Goal: Task Accomplishment & Management: Complete application form

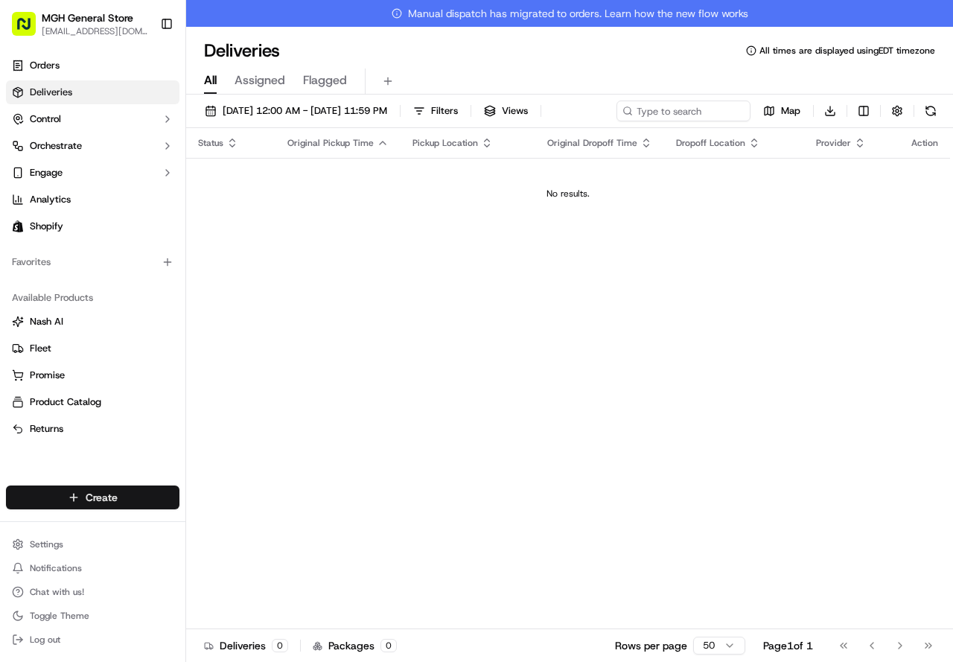
click at [72, 499] on html "MGH General Store pcorrado@partners.org Toggle Sidebar Orders Deliveries Contro…" at bounding box center [476, 331] width 953 height 662
click at [225, 526] on link "Delivery" at bounding box center [269, 524] width 166 height 27
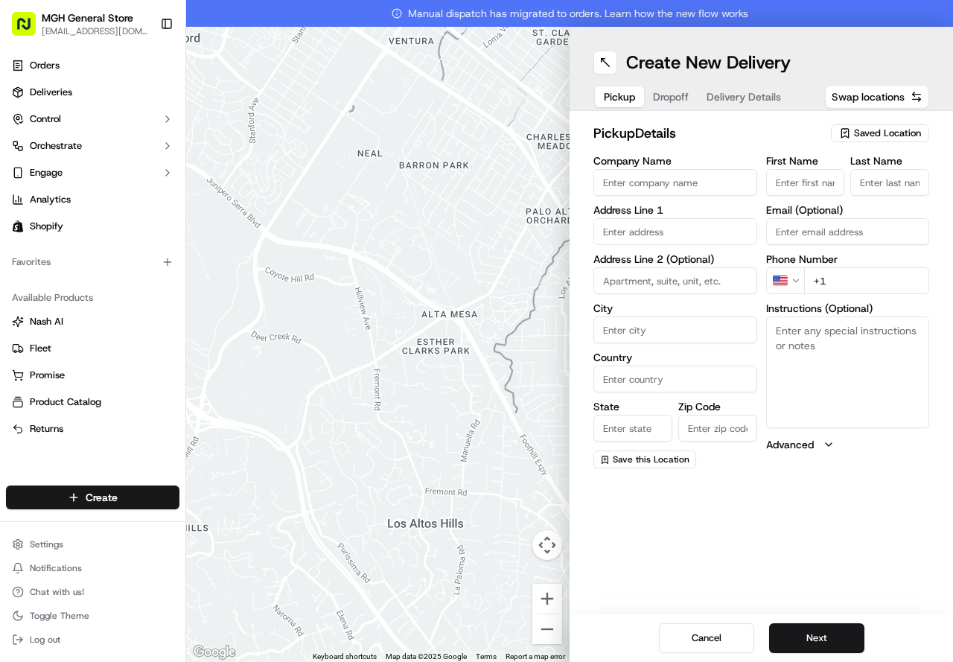
click at [838, 139] on div "Saved Location" at bounding box center [880, 133] width 98 height 18
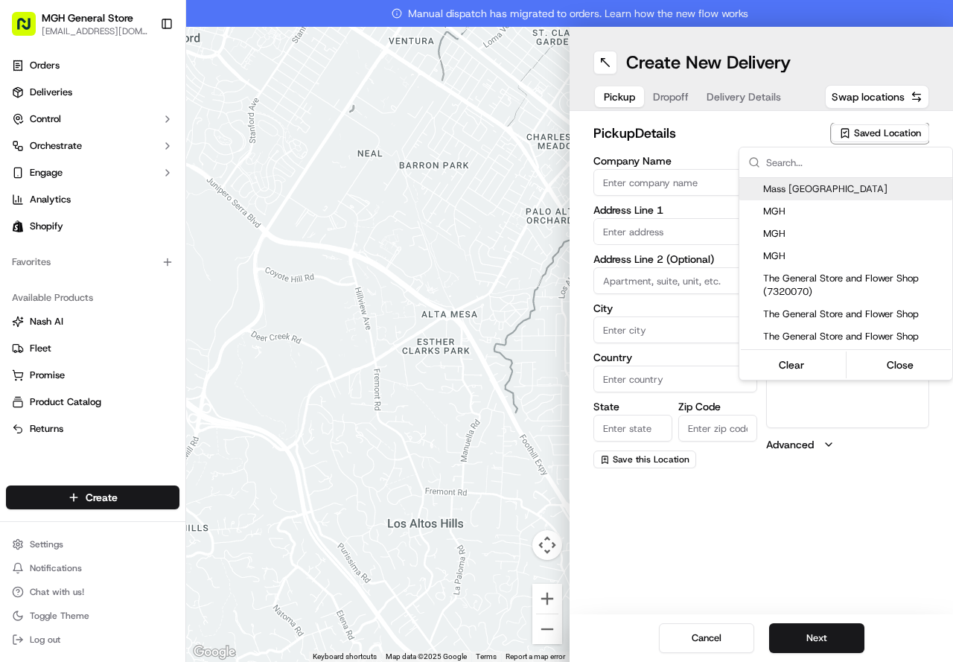
click at [846, 138] on icon "button" at bounding box center [845, 133] width 12 height 12
click at [765, 263] on div "MGH" at bounding box center [845, 256] width 213 height 22
type input "MGH"
type input "55 Fruit St"
type input "Boston"
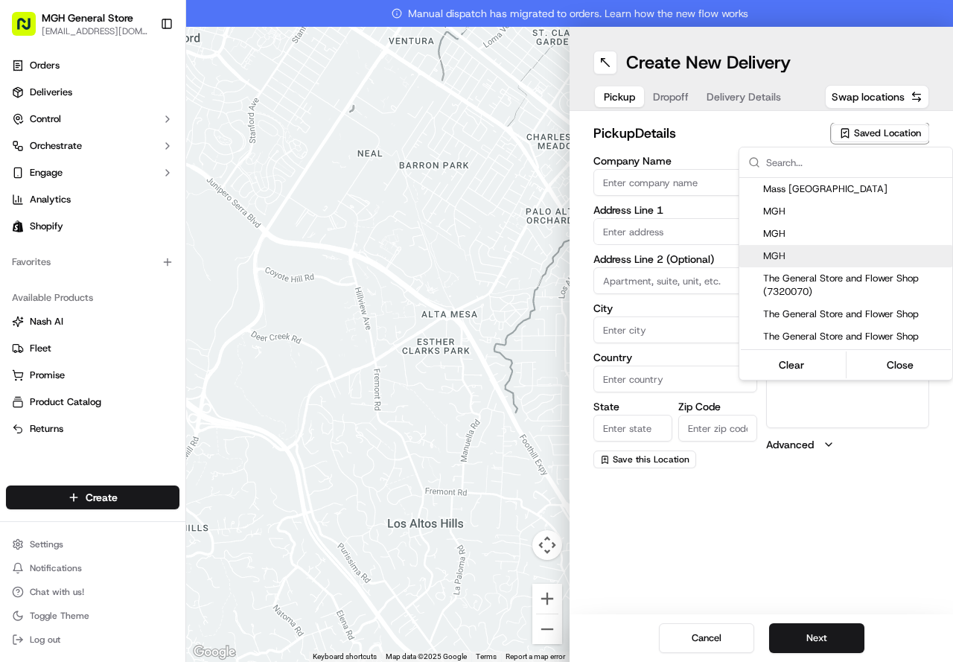
type input "US"
type input "MA"
type input "02114"
type input "Silvia"
type input "Villalta"
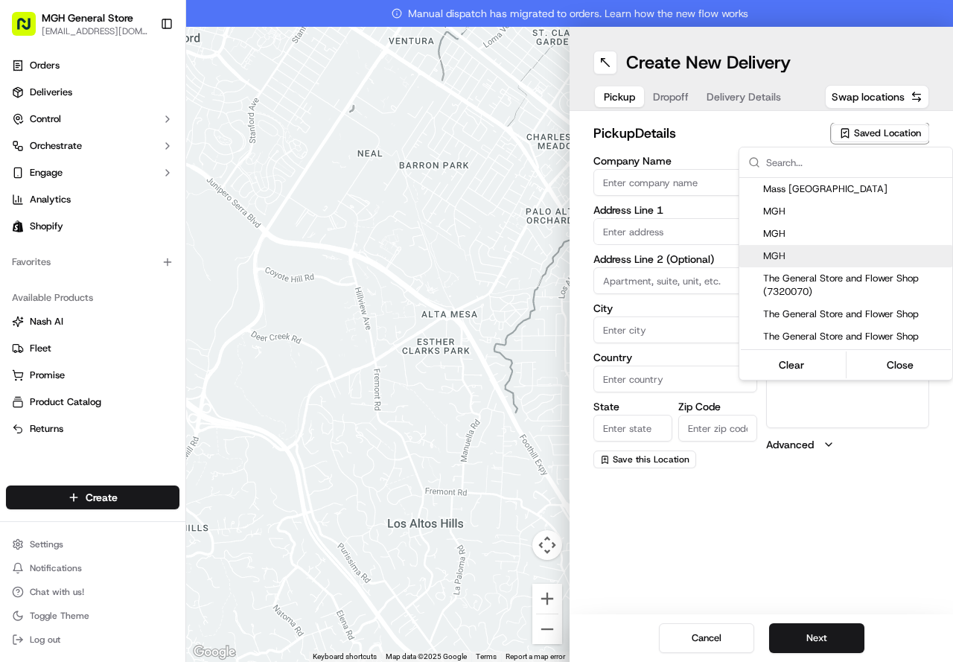
type input "+1 617 726 4500"
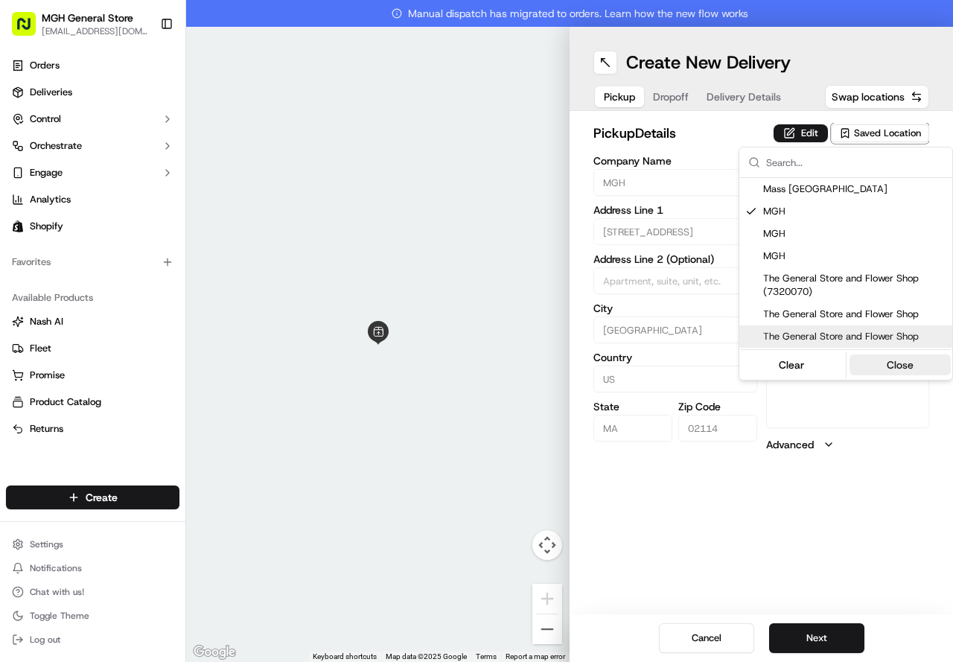
click at [903, 363] on button "Close" at bounding box center [900, 364] width 102 height 21
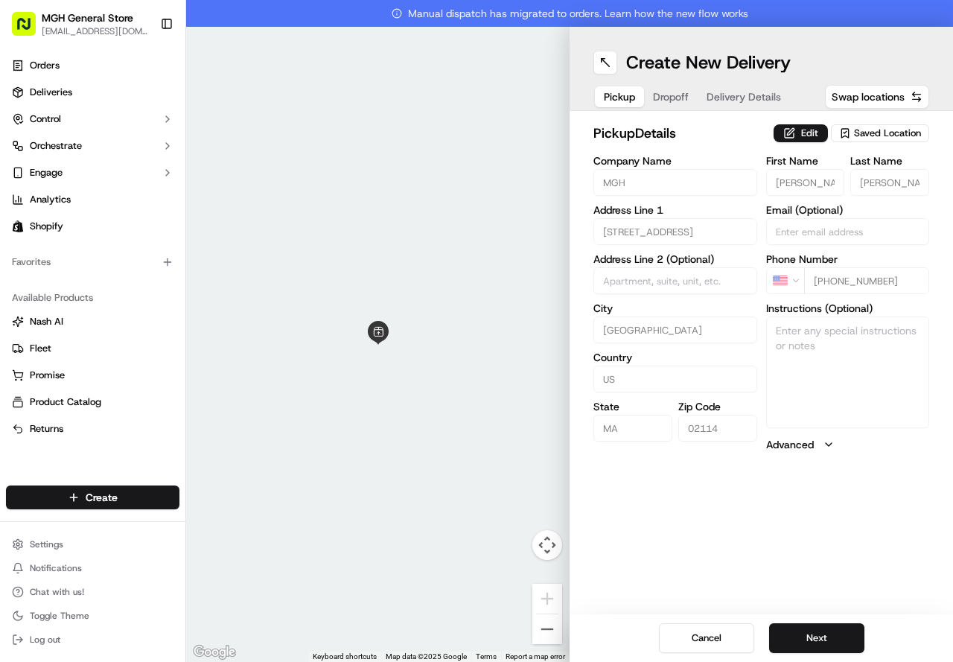
click at [798, 121] on div "pickup Details Edit Saved Location Company Name MGH Address Line 1 55 Fruit St …" at bounding box center [760, 287] width 383 height 353
click at [799, 141] on button "Edit" at bounding box center [800, 133] width 54 height 18
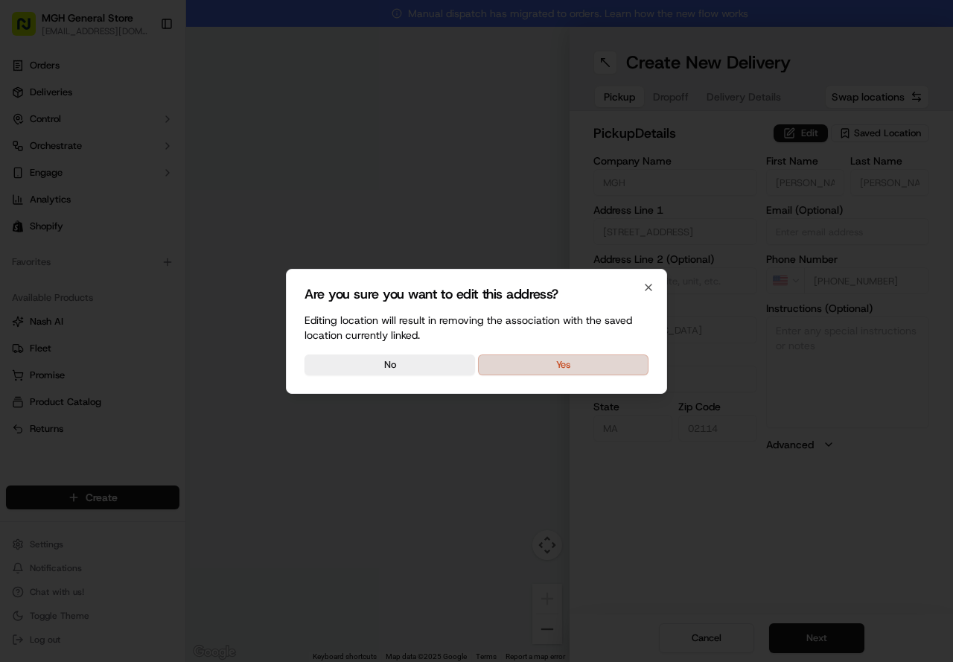
click at [595, 368] on button "Yes" at bounding box center [563, 364] width 170 height 21
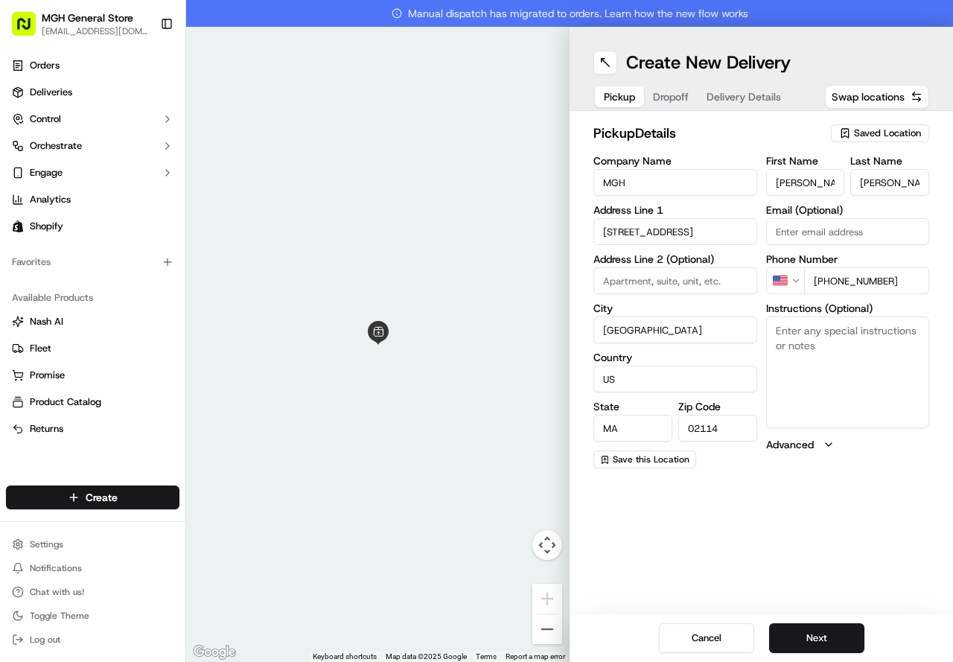
click at [798, 351] on textarea "Instructions (Optional)" at bounding box center [848, 372] width 164 height 112
type textarea "please pick up flowers at the main entrance of the hospital on the information …"
click at [801, 627] on div "Cancel Next" at bounding box center [760, 638] width 383 height 48
click at [801, 635] on button "Next" at bounding box center [816, 638] width 95 height 30
click at [818, 183] on input "First Name" at bounding box center [805, 182] width 79 height 27
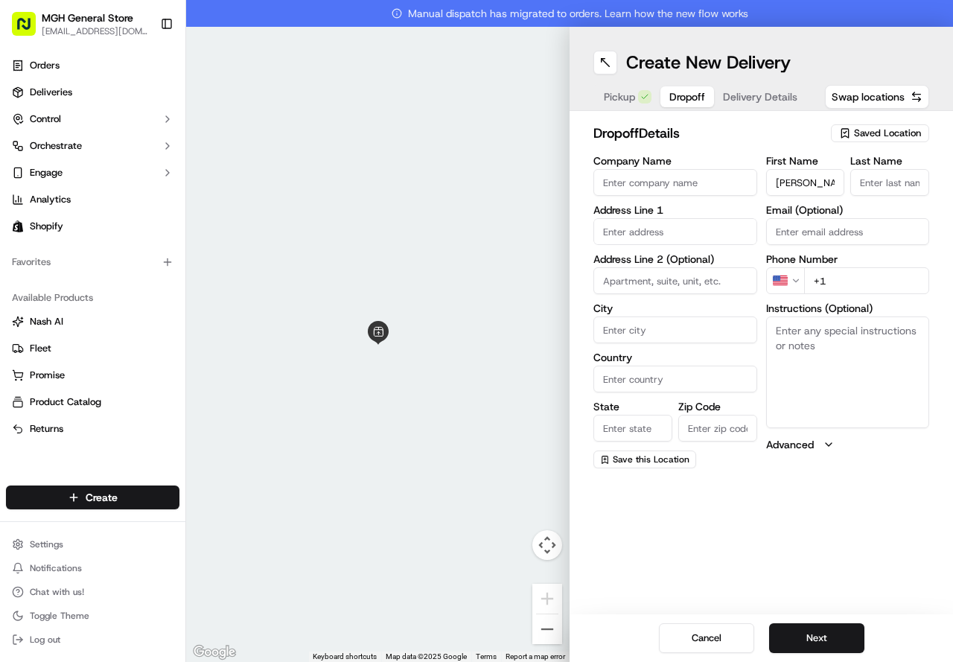
type input "AMELIA"
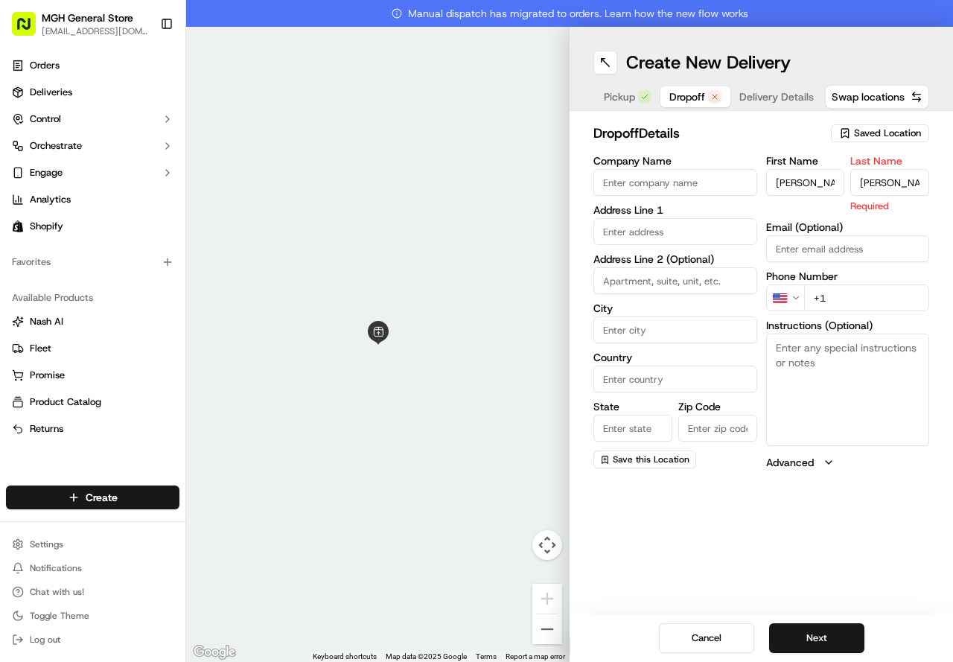
type input "GOLDIE"
click at [689, 226] on input "text" at bounding box center [675, 231] width 164 height 27
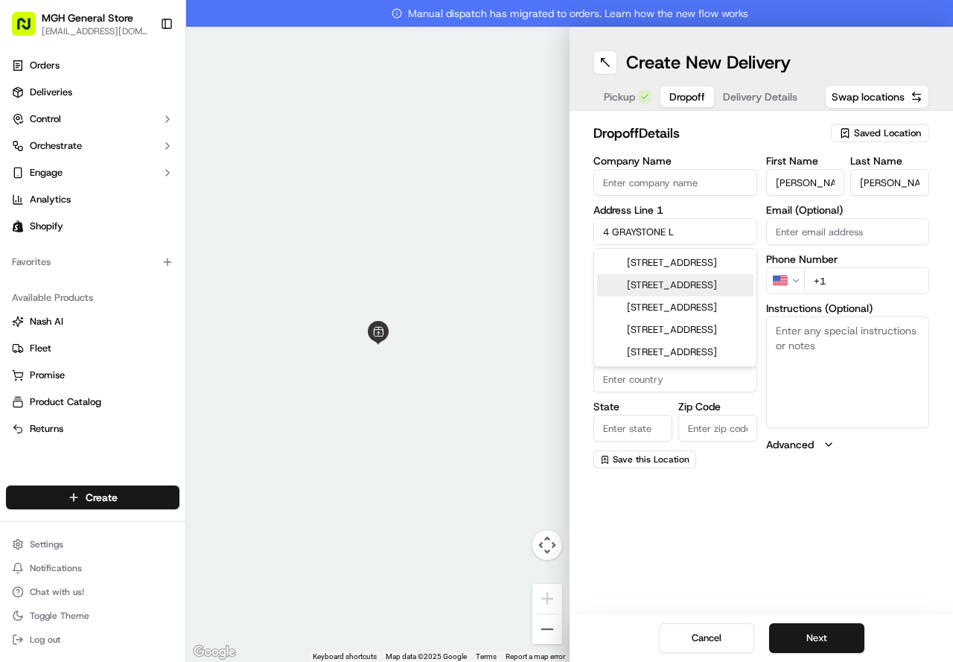
click at [655, 296] on div "4 Graystone Lane, Natick, MA" at bounding box center [675, 285] width 156 height 22
type input "[STREET_ADDRESS]"
type input "Natick"
type input "United States"
type input "MA"
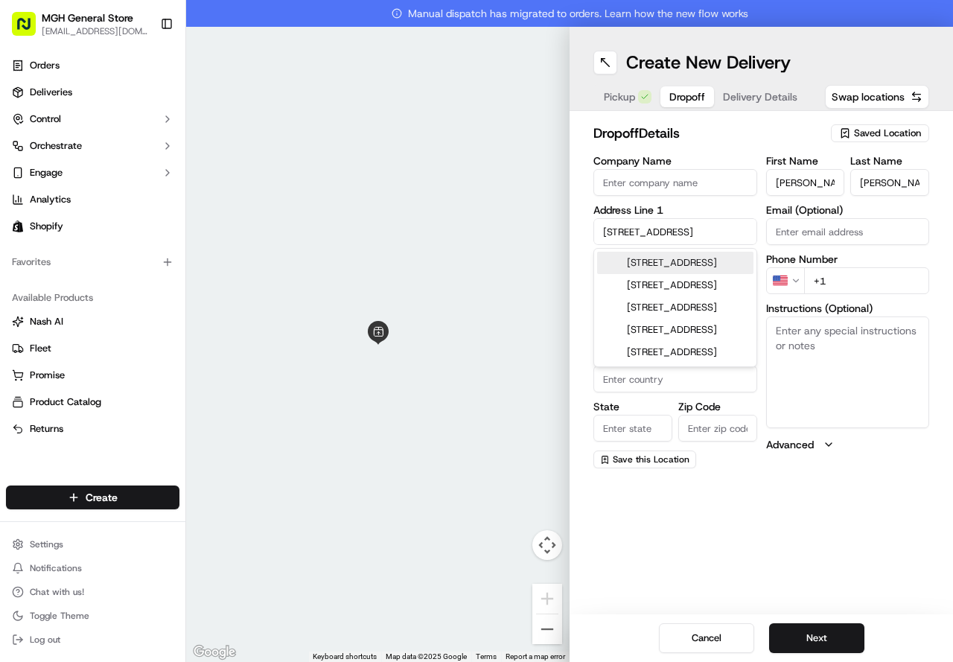
type input "01760"
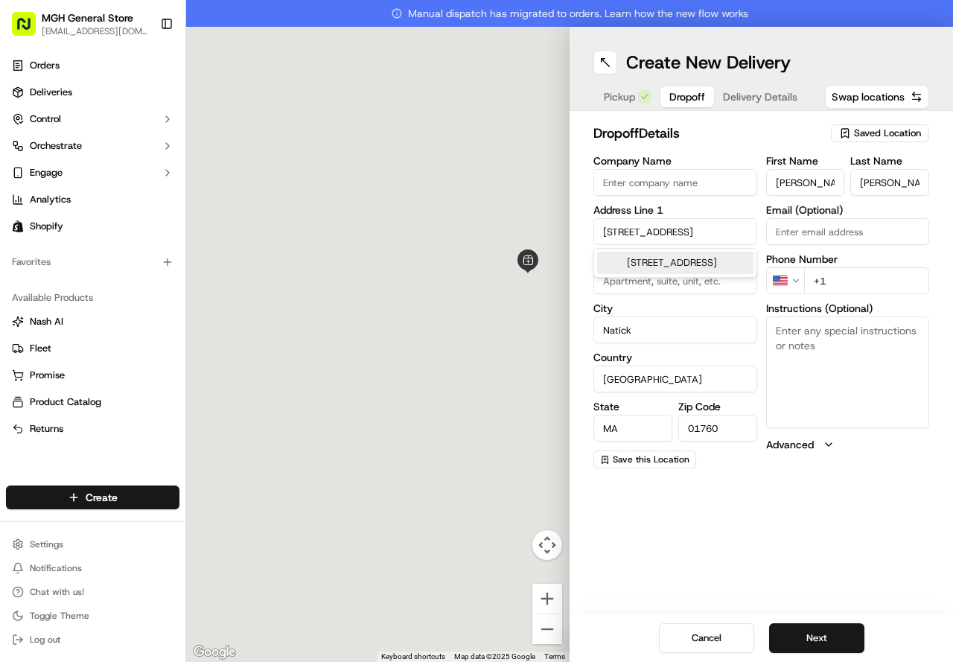
type input "4 Graystone Lane"
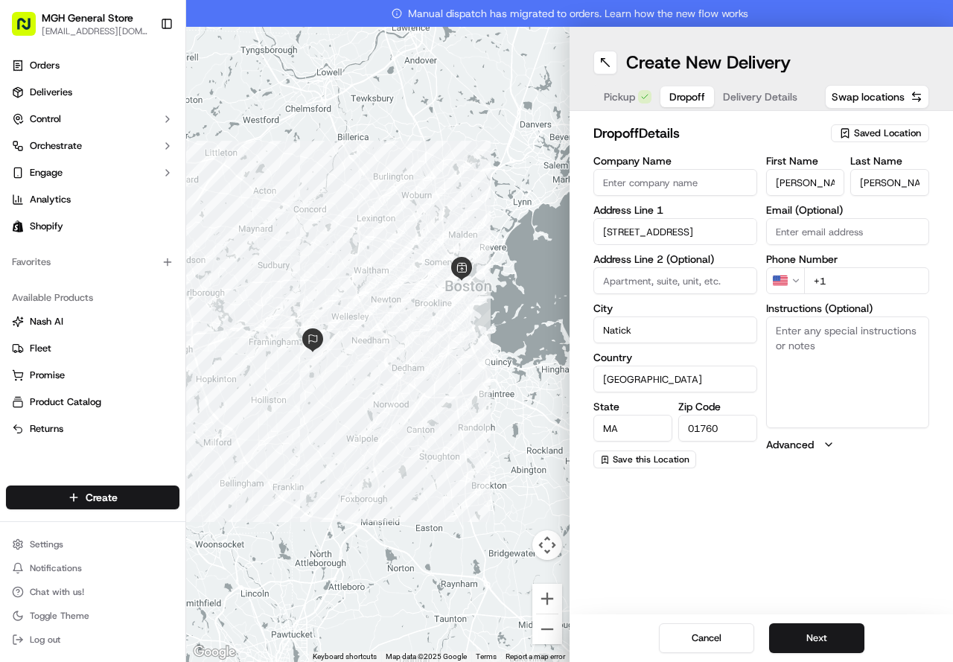
drag, startPoint x: 422, startPoint y: 341, endPoint x: 424, endPoint y: 308, distance: 32.8
click at [424, 308] on div at bounding box center [377, 344] width 383 height 635
click at [839, 281] on input "+1" at bounding box center [867, 280] width 126 height 27
type input "+1 914 275 5322"
click at [816, 636] on button "Next" at bounding box center [816, 638] width 95 height 30
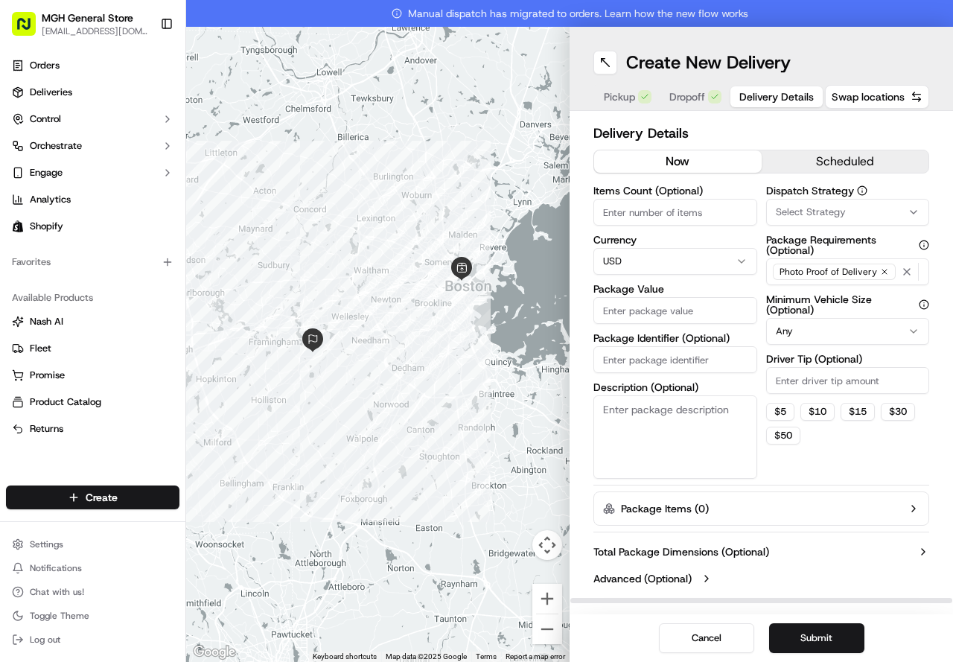
click at [639, 306] on input "Package Value" at bounding box center [675, 310] width 164 height 27
type input "95.00"
click at [827, 376] on input "Driver Tip (Optional)" at bounding box center [848, 380] width 164 height 27
click at [858, 415] on button "$ 15" at bounding box center [857, 412] width 34 height 18
type input "15"
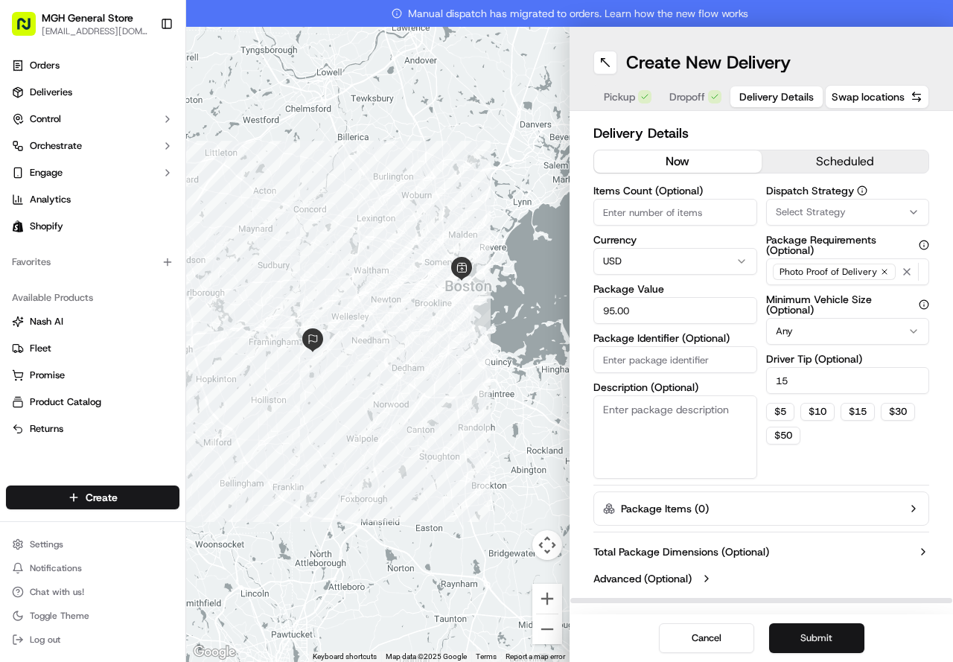
click at [829, 639] on button "Submit" at bounding box center [816, 638] width 95 height 30
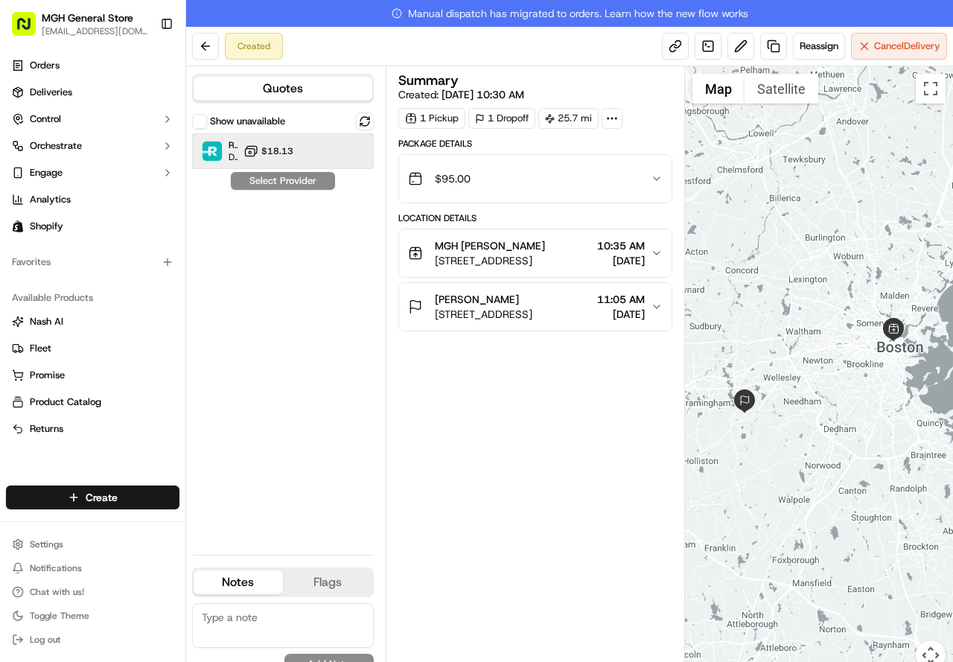
click at [301, 155] on div "Roadie (P2P) Dropoff ETA - $18.13" at bounding box center [283, 151] width 182 height 36
click at [304, 183] on button "Assign Provider" at bounding box center [283, 181] width 106 height 18
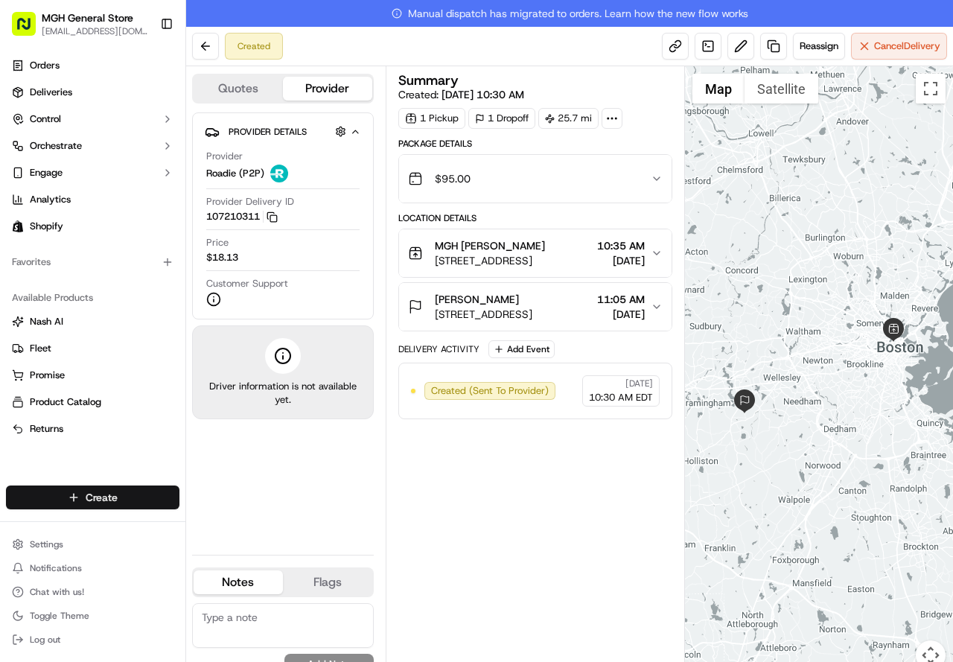
click at [97, 501] on html "MGH General Store pcorrado@partners.org Toggle Sidebar Orders Deliveries Contro…" at bounding box center [476, 331] width 953 height 662
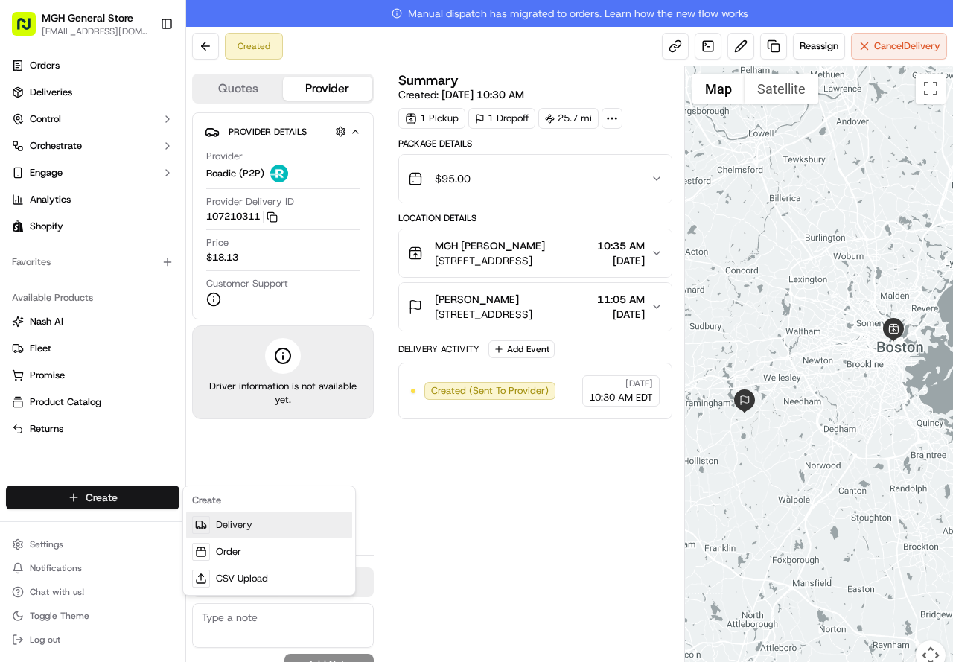
click at [221, 522] on link "Delivery" at bounding box center [269, 524] width 166 height 27
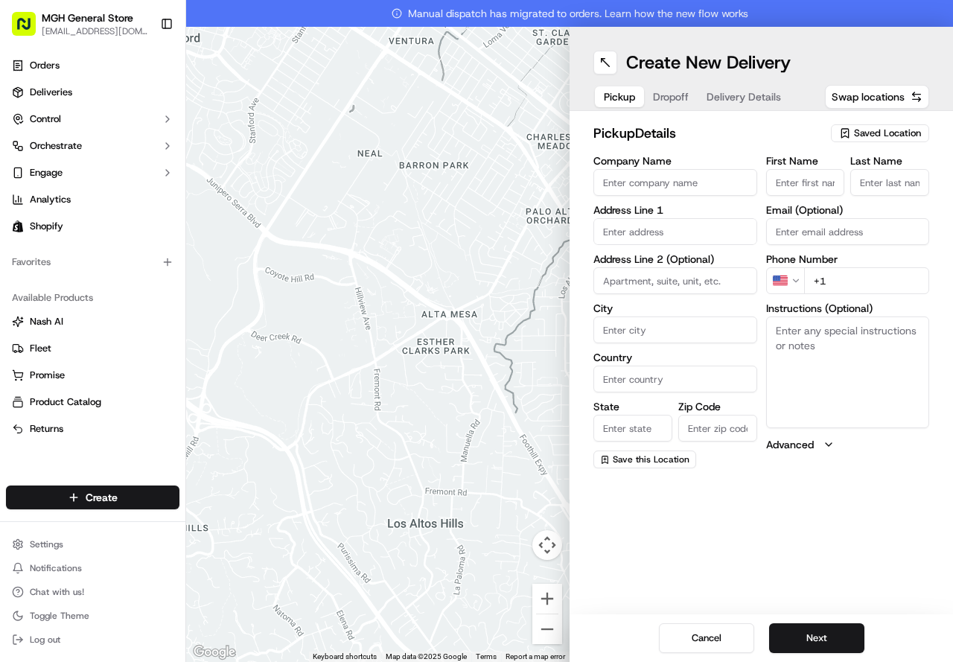
click at [892, 126] on div "Saved Location" at bounding box center [880, 133] width 98 height 18
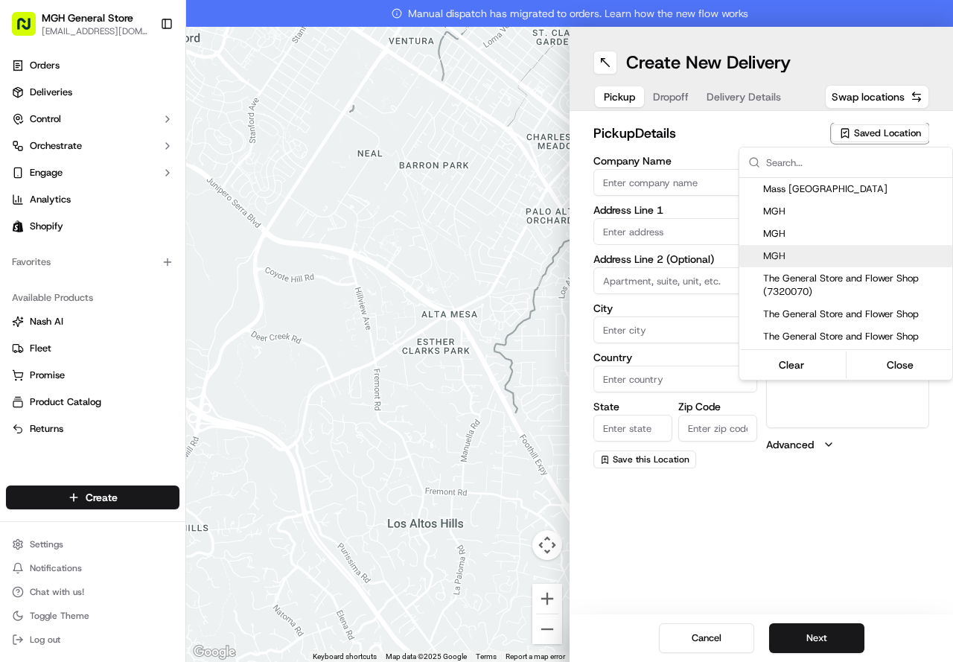
click at [799, 249] on div "MGH" at bounding box center [845, 256] width 213 height 22
type input "MGH"
type input "55 Fruit St"
type input "Boston"
type input "US"
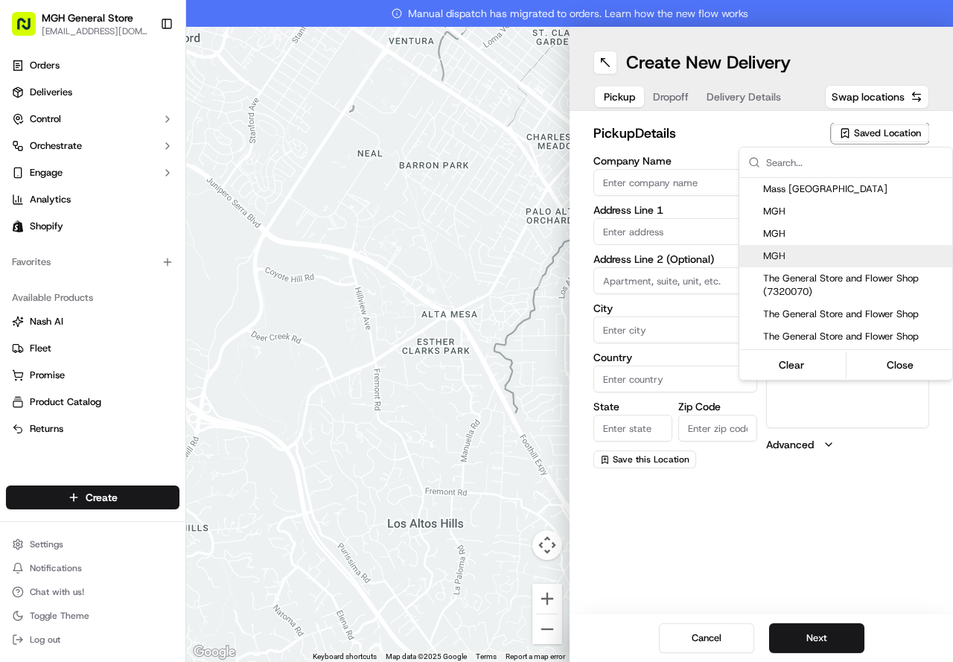
type input "MA"
type input "02114"
type input "Silvia"
type input "Villalta"
type input "+1 617 726 4500"
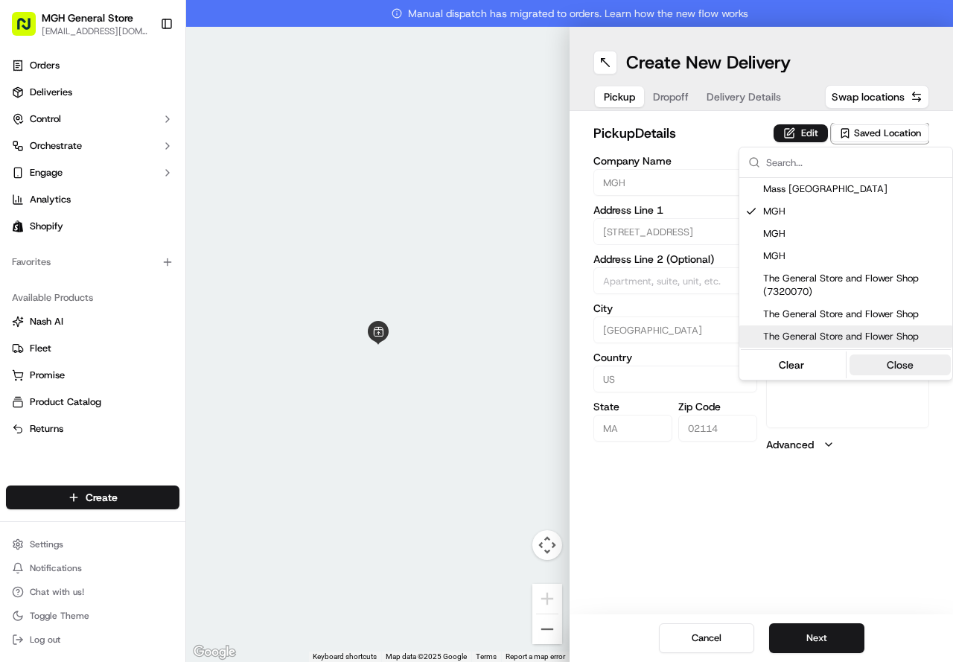
click at [908, 368] on button "Close" at bounding box center [900, 364] width 102 height 21
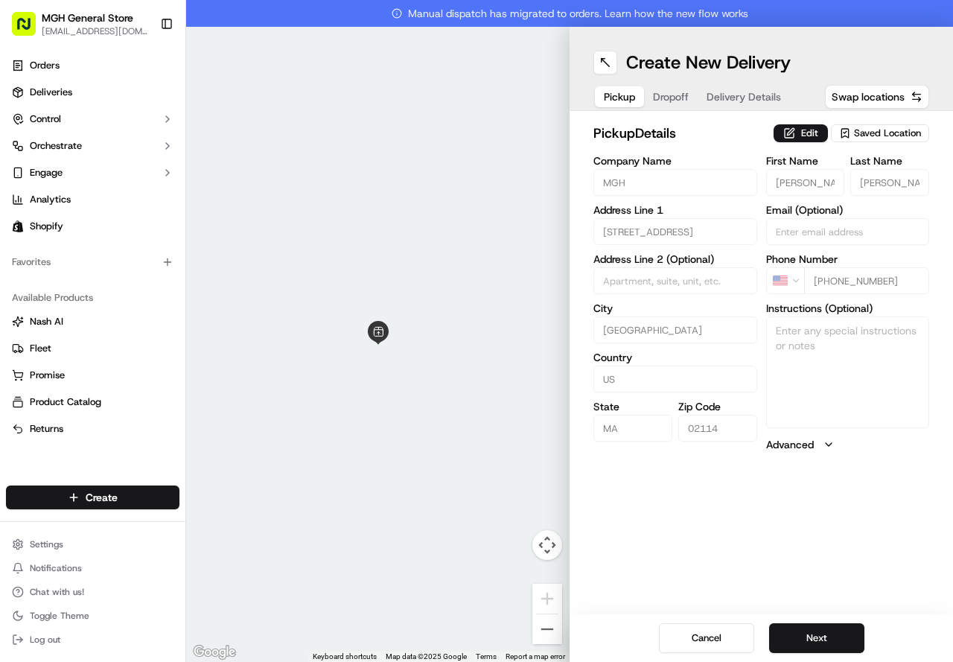
click at [807, 123] on div "Edit Saved Location" at bounding box center [851, 133] width 156 height 21
click at [805, 131] on button "Edit" at bounding box center [800, 133] width 54 height 18
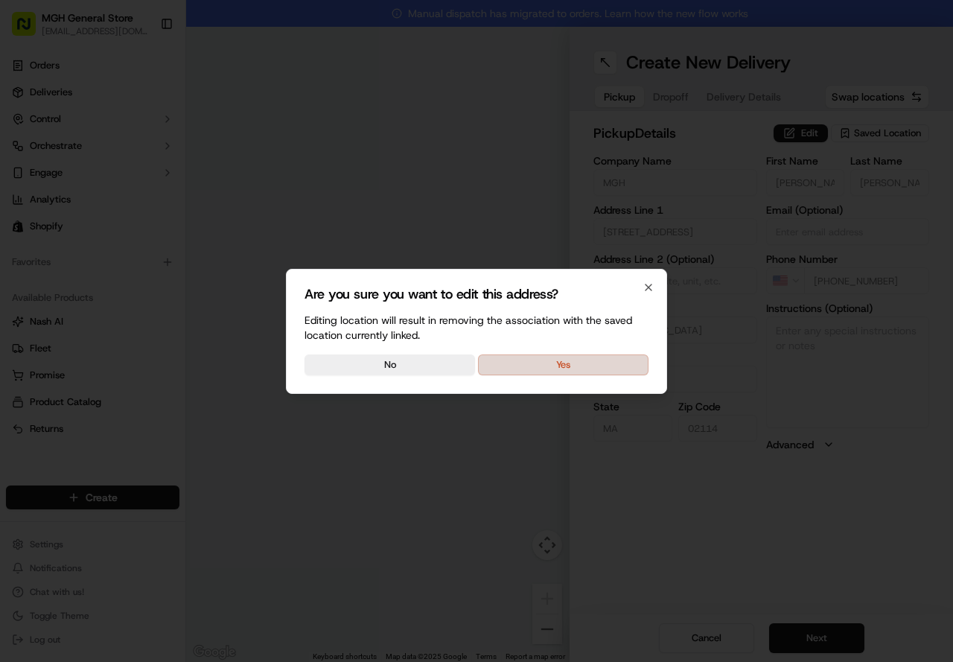
click at [608, 364] on button "Yes" at bounding box center [563, 364] width 170 height 21
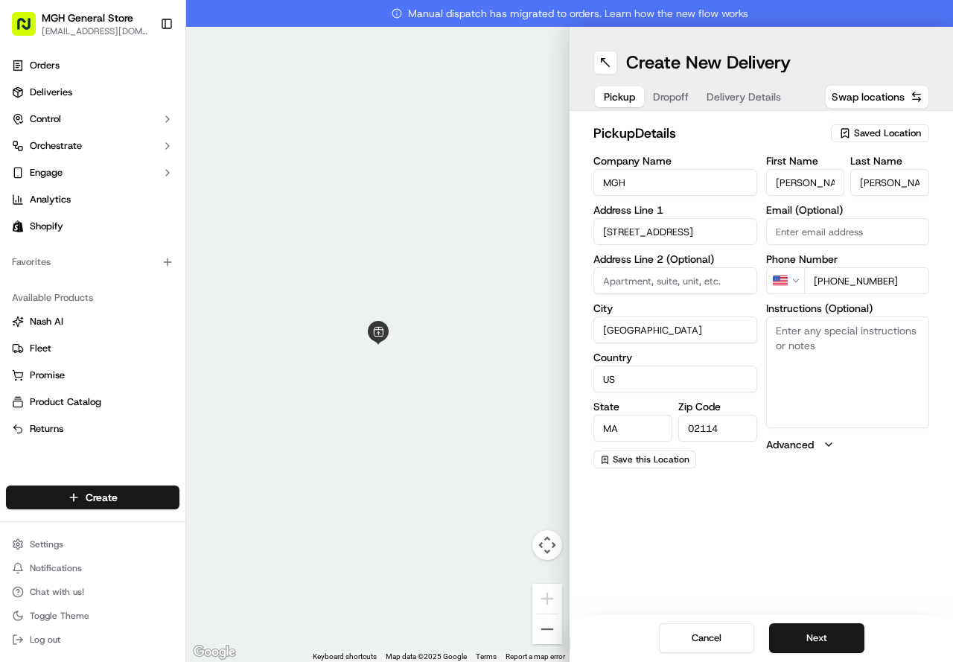
click at [815, 345] on textarea "Instructions (Optional)" at bounding box center [848, 372] width 164 height 112
type textarea "P"
click at [839, 364] on textarea "Please pick up flowers at the main entrance of the hospital on the informtation…" at bounding box center [848, 372] width 164 height 112
type textarea "Please pick up flowers at the main entrance of the hospital on the information …"
click at [805, 640] on button "Next" at bounding box center [816, 638] width 95 height 30
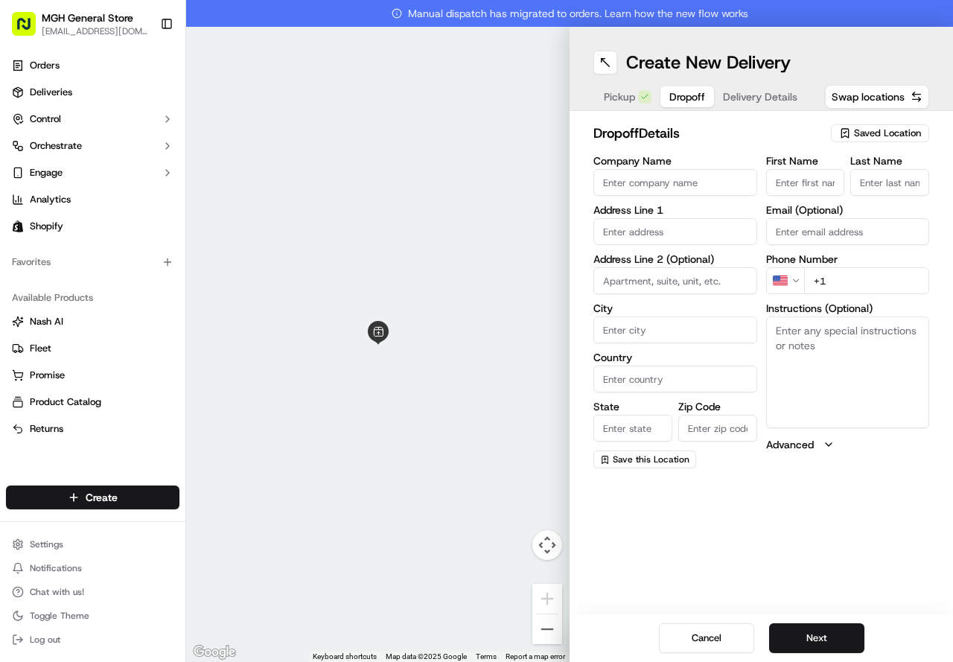
click at [778, 187] on input "First Name" at bounding box center [805, 182] width 79 height 27
type input "ASHLEY"
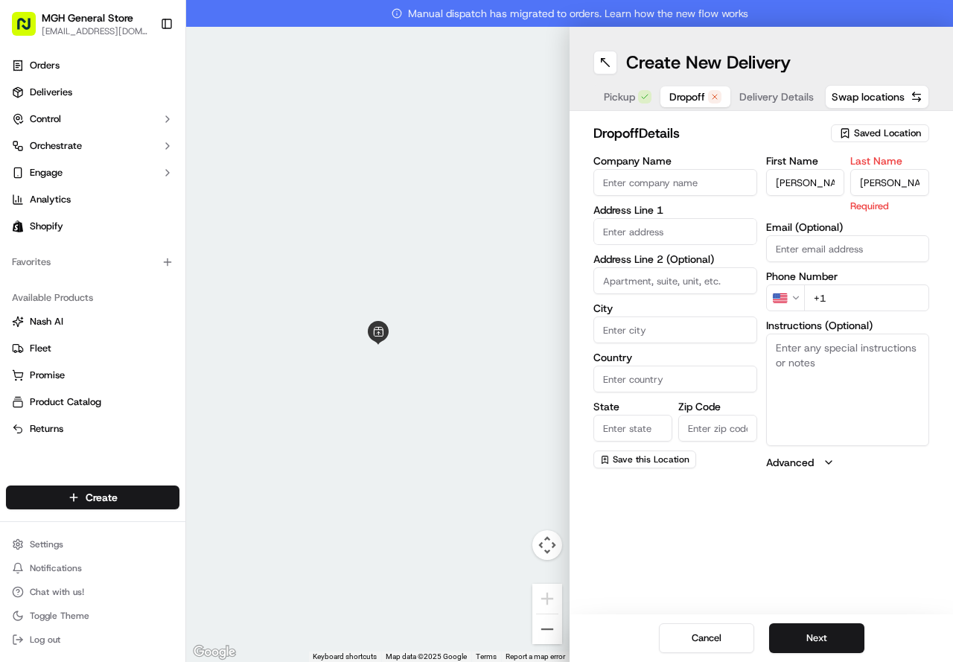
type input "WAYMAN"
click at [735, 234] on input "text" at bounding box center [675, 231] width 164 height 27
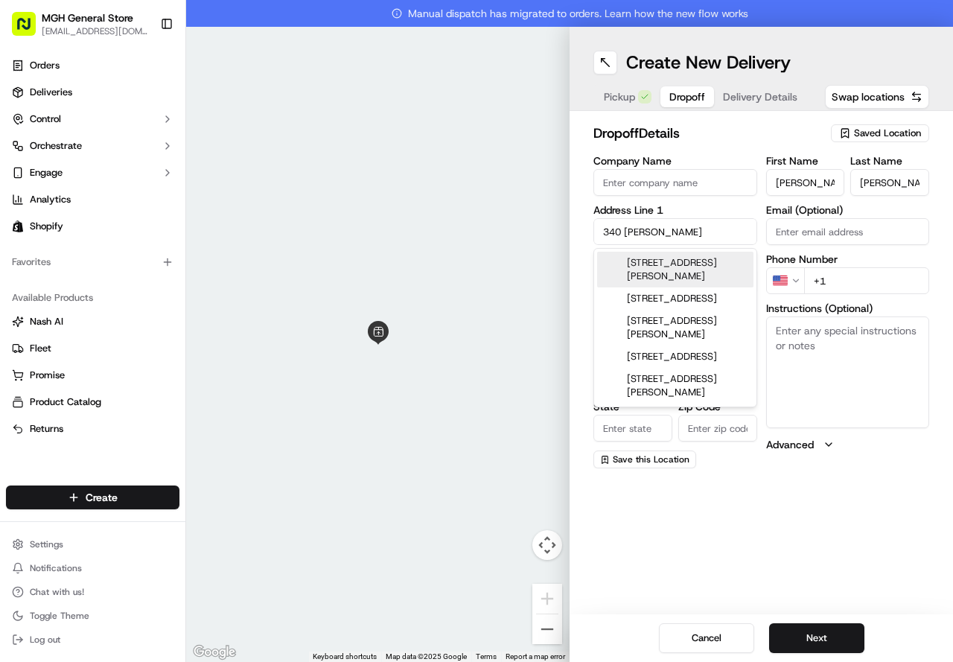
click at [706, 278] on div "340 Hammond Street, Chestnut Hill, MA" at bounding box center [675, 270] width 156 height 36
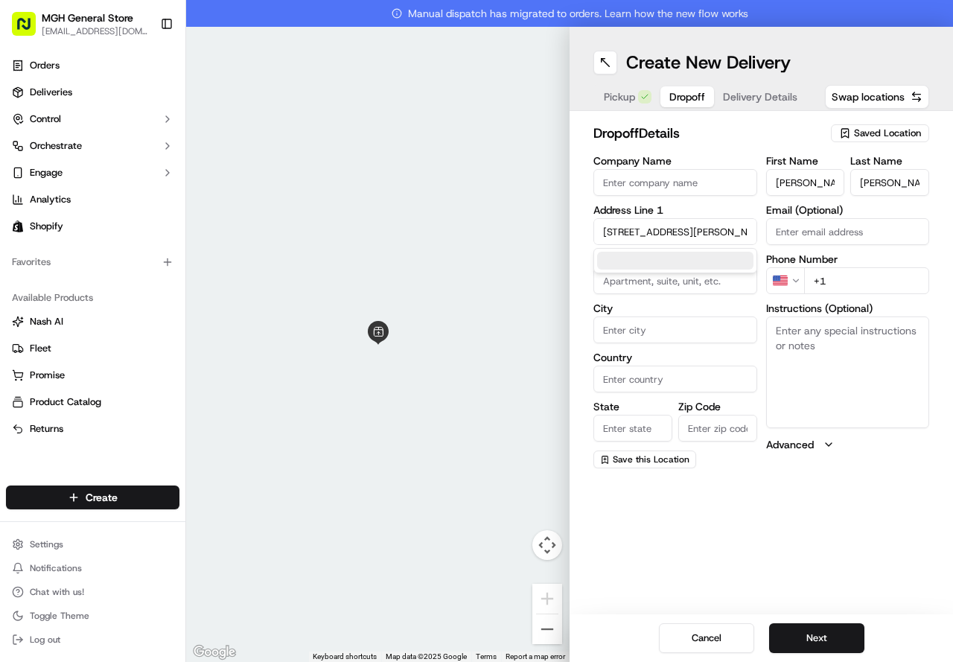
type input "[STREET_ADDRESS][PERSON_NAME]"
type input "Newton"
type input "United States"
type input "MA"
type input "02467"
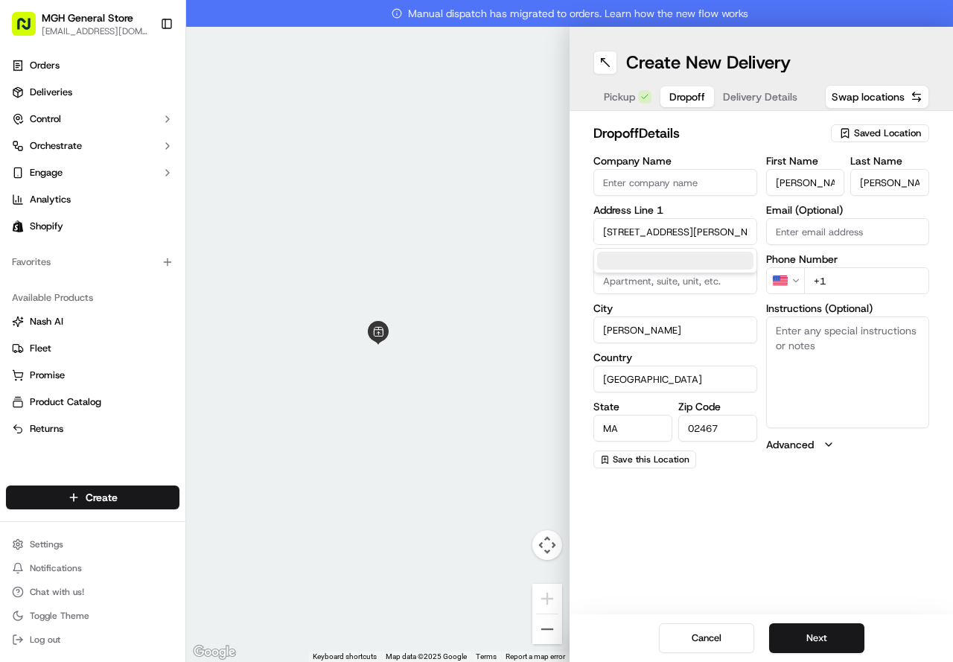
type input "340 Hammond Street"
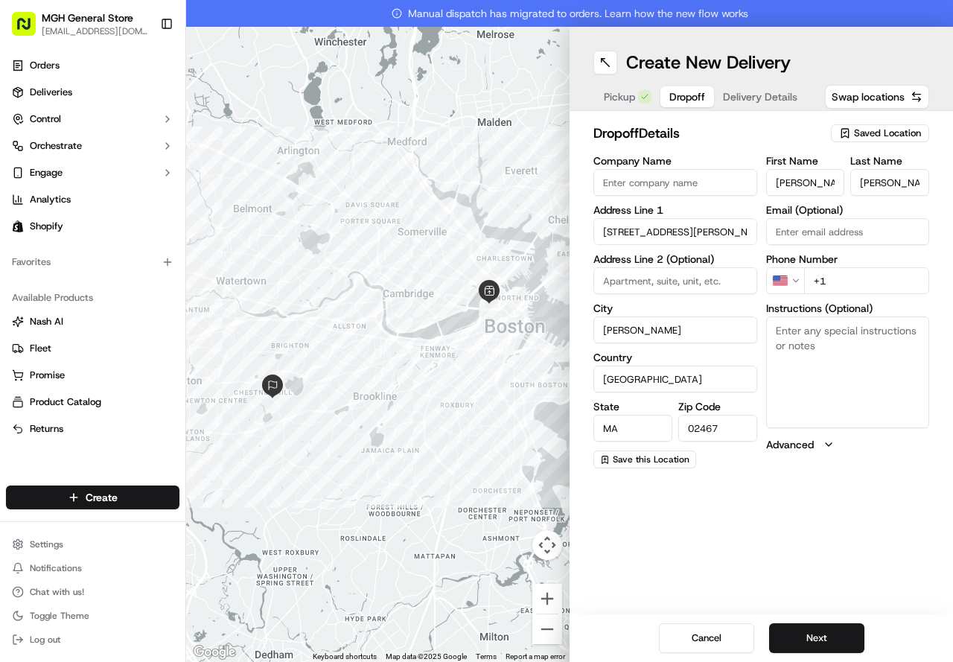
click at [836, 276] on input "+1" at bounding box center [867, 280] width 126 height 27
type input "+1 914 275 5322"
click at [810, 623] on button "Next" at bounding box center [816, 638] width 95 height 30
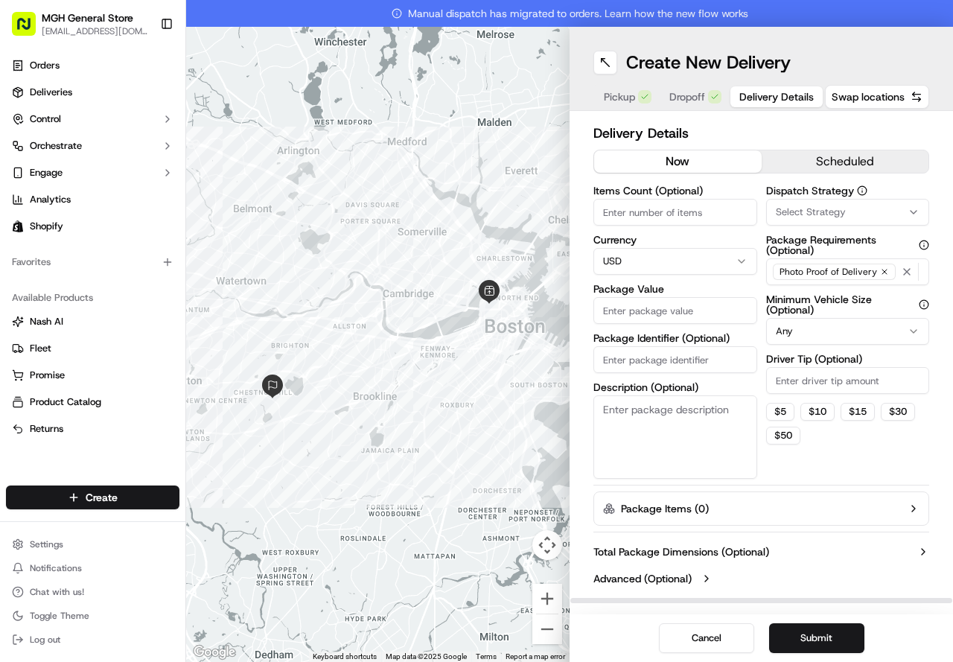
click at [683, 217] on input "Items Count (Optional)" at bounding box center [675, 212] width 164 height 27
click at [659, 310] on input "Package Value" at bounding box center [675, 310] width 164 height 27
type input "95.00"
click at [817, 416] on button "$ 10" at bounding box center [817, 412] width 34 height 18
type input "10"
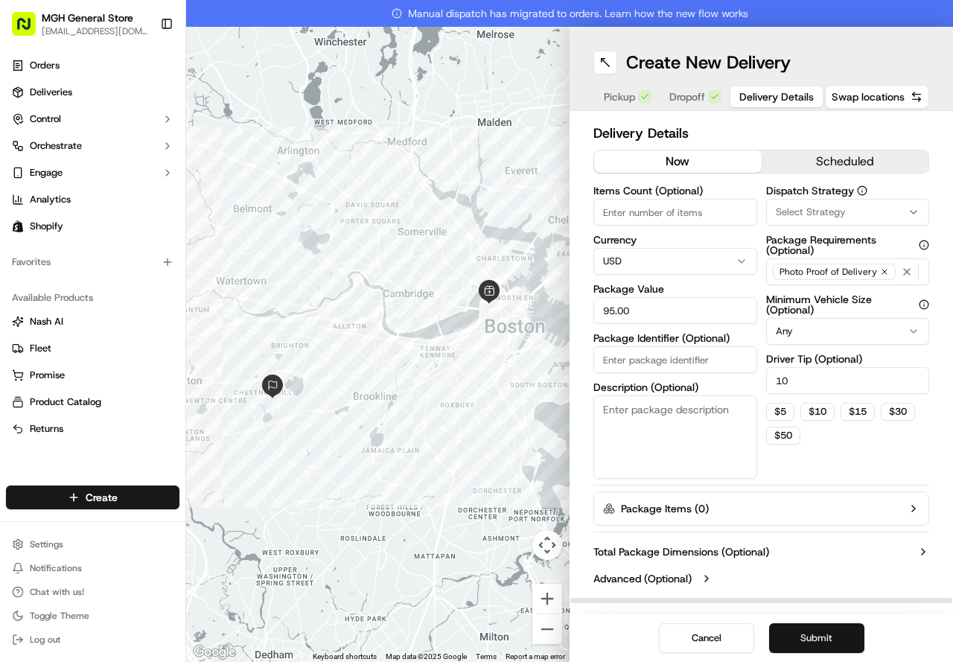
click at [817, 635] on button "Submit" at bounding box center [816, 638] width 95 height 30
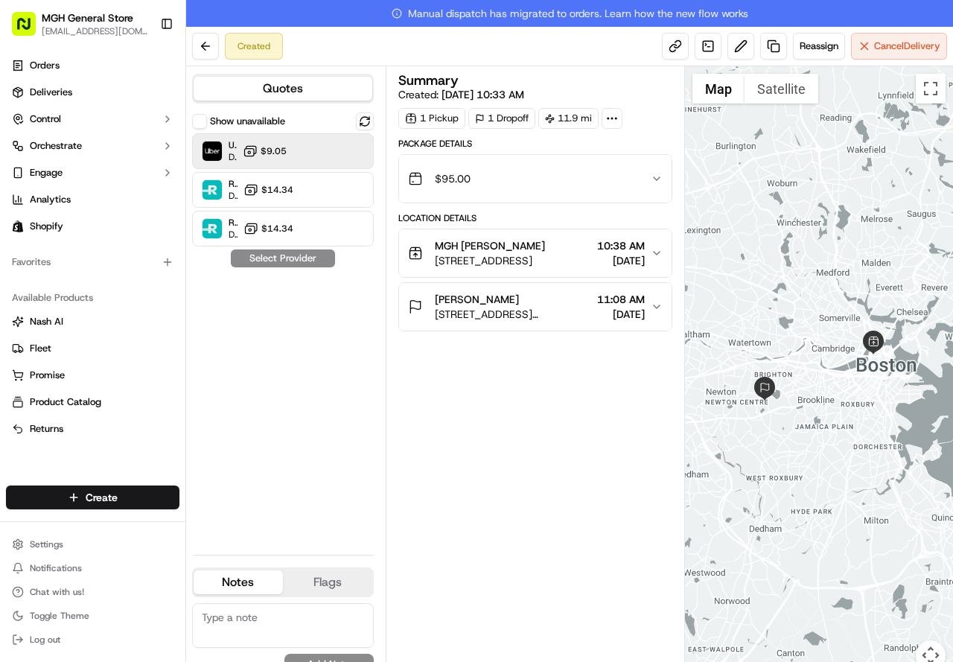
click at [277, 157] on button "$9.05" at bounding box center [265, 151] width 44 height 15
click at [279, 252] on button "Assign Provider" at bounding box center [283, 258] width 106 height 18
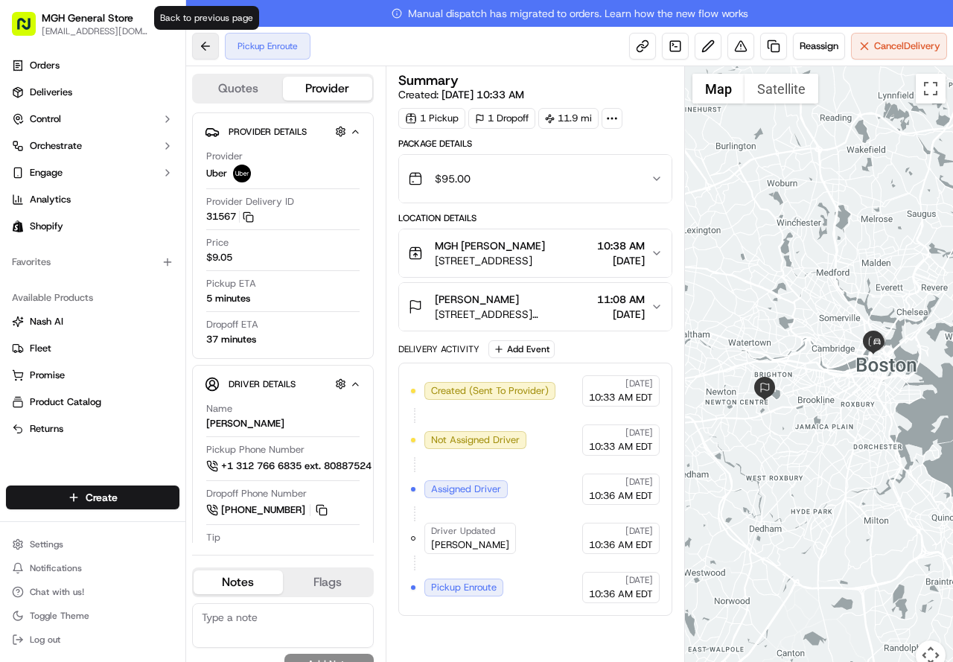
click at [205, 43] on button at bounding box center [205, 46] width 27 height 27
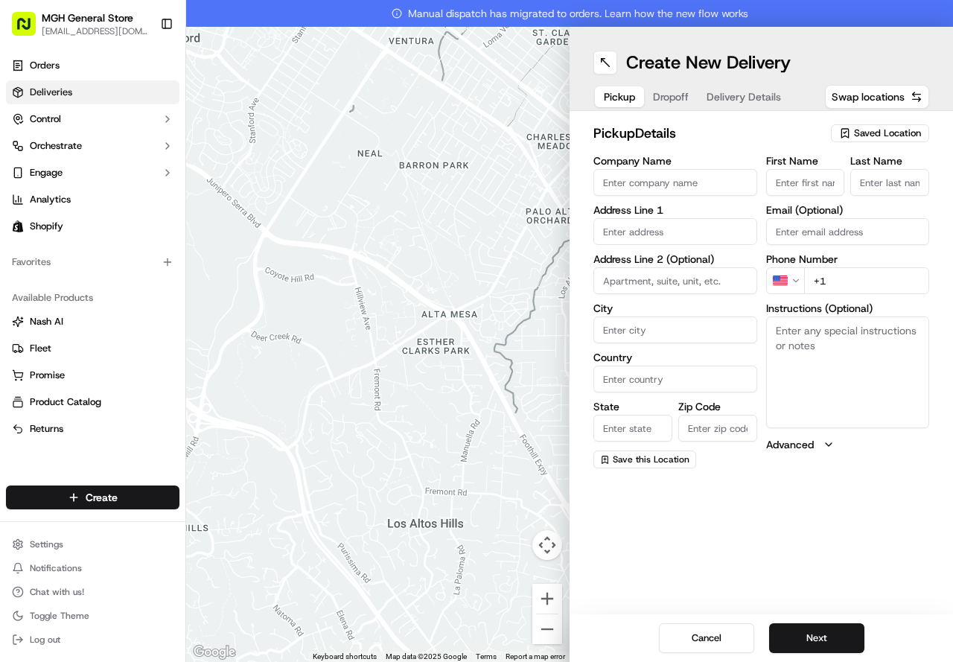
click at [89, 100] on link "Deliveries" at bounding box center [92, 92] width 173 height 24
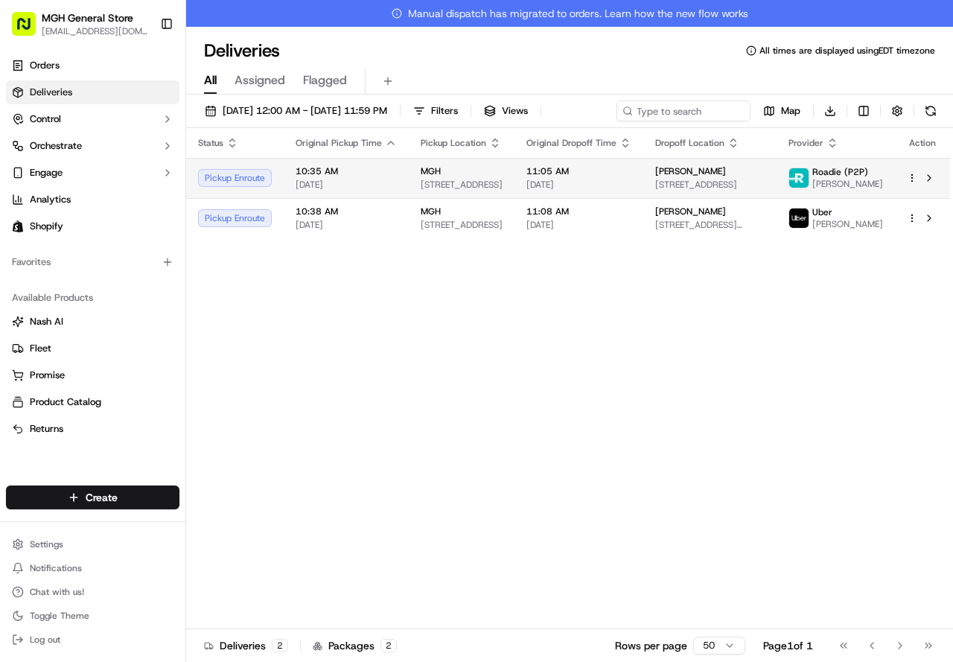
click at [338, 186] on span "[DATE]" at bounding box center [345, 185] width 101 height 12
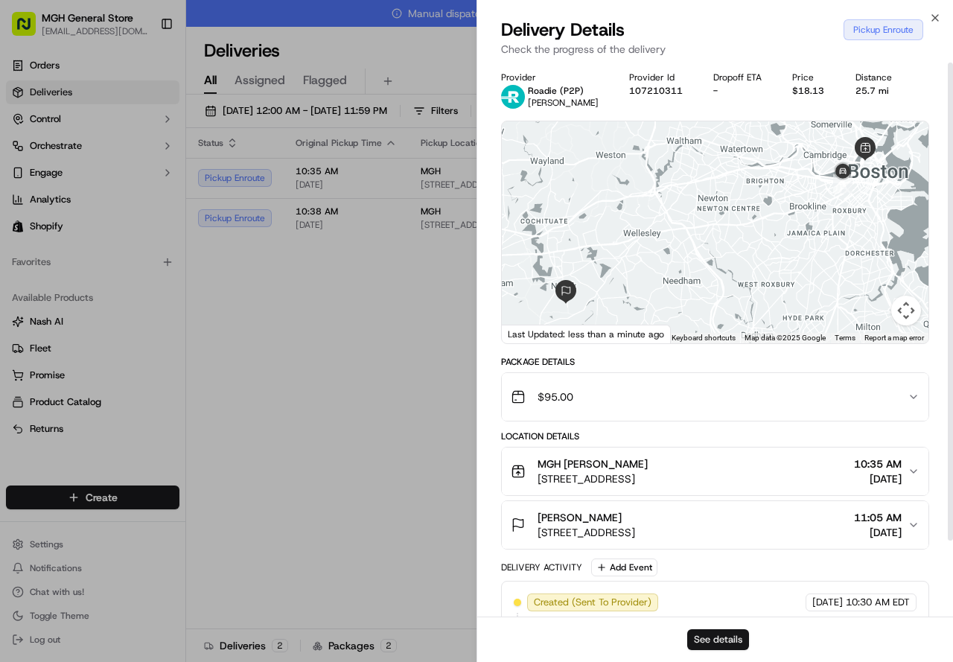
click at [729, 639] on button "See details" at bounding box center [718, 639] width 62 height 21
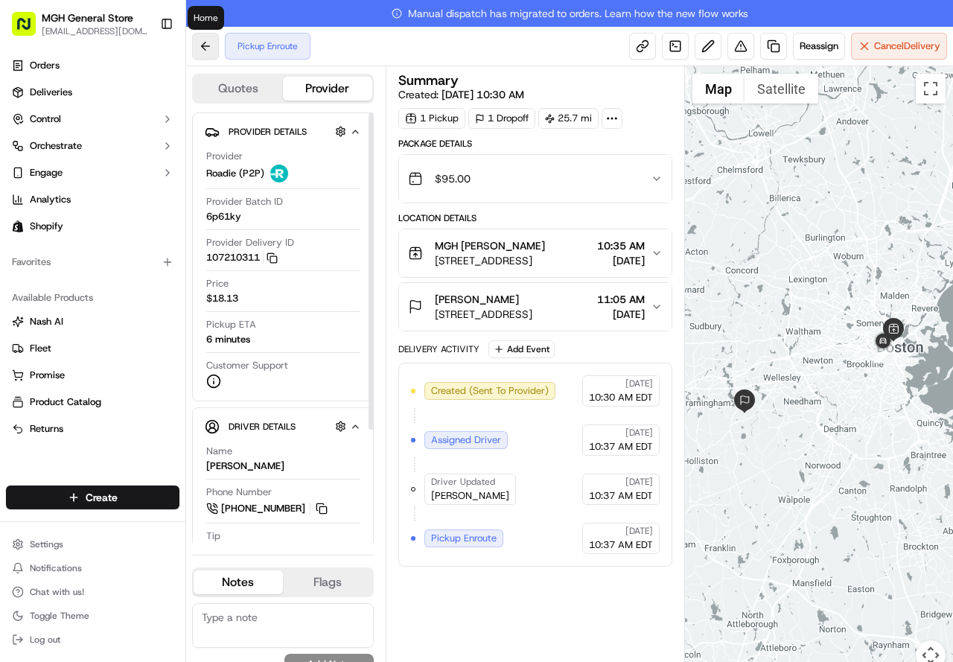
click at [204, 43] on button at bounding box center [205, 46] width 27 height 27
